Goal: Task Accomplishment & Management: Use online tool/utility

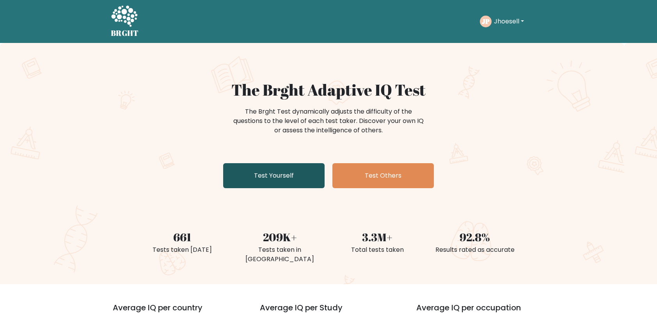
click at [280, 171] on link "Test Yourself" at bounding box center [273, 175] width 101 height 25
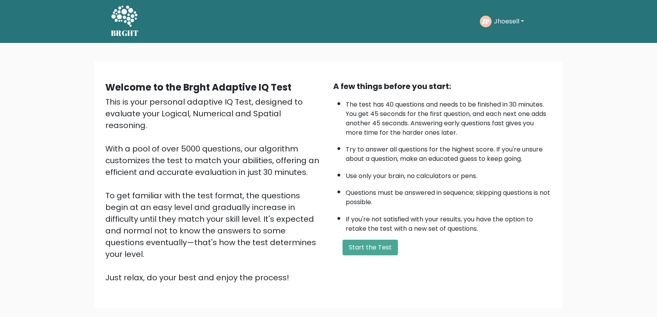
click at [368, 265] on div "Welcome to the Brght Adaptive IQ Test This is your personal adaptive IQ Test, d…" at bounding box center [329, 184] width 456 height 209
click at [382, 244] on button "Start the Test" at bounding box center [370, 248] width 55 height 16
